Goal: Find contact information: Find contact information

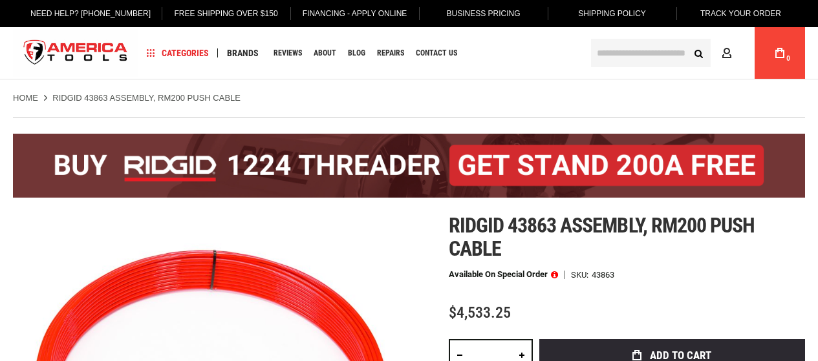
click at [438, 52] on span "Contact Us" at bounding box center [436, 53] width 41 height 8
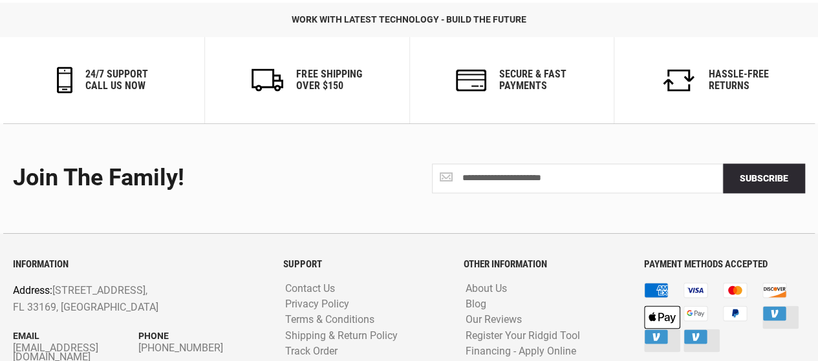
scroll to position [907, 0]
